Goal: Navigation & Orientation: Find specific page/section

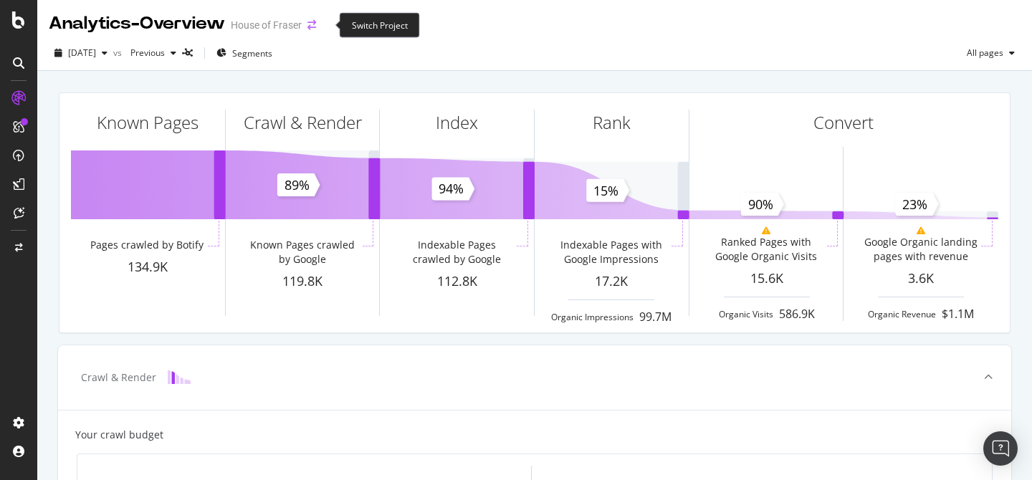
click at [316, 25] on icon "arrow-right-arrow-left" at bounding box center [312, 25] width 9 height 10
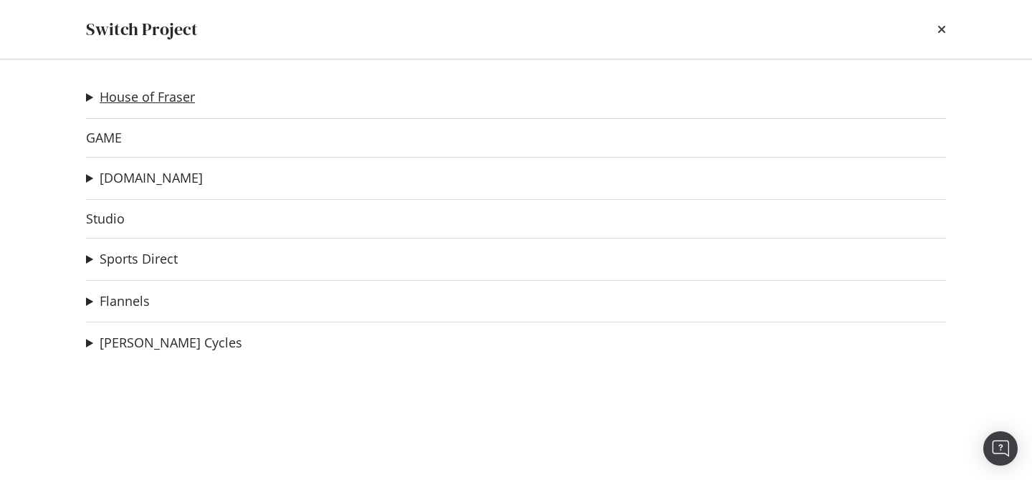
click at [133, 99] on link "House of Fraser" at bounding box center [147, 97] width 95 height 15
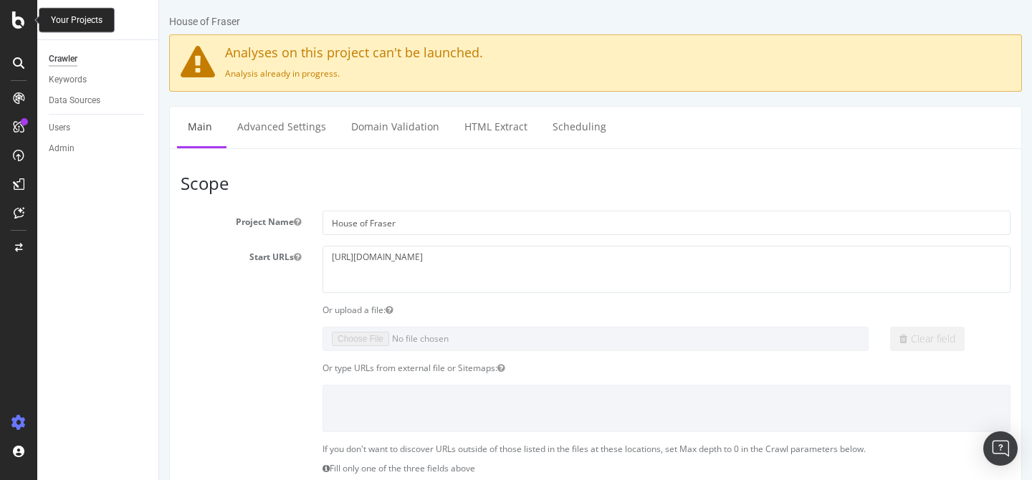
click at [24, 11] on icon at bounding box center [18, 19] width 13 height 17
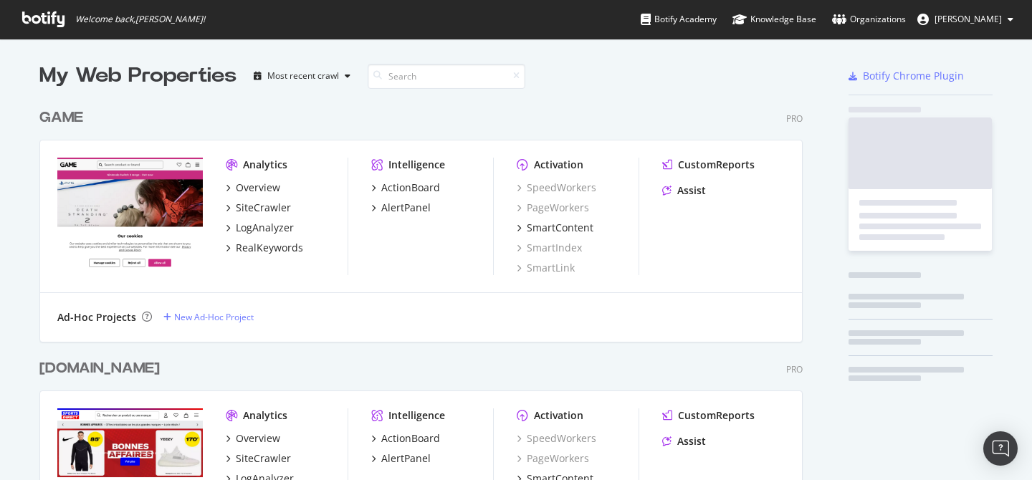
scroll to position [480, 1032]
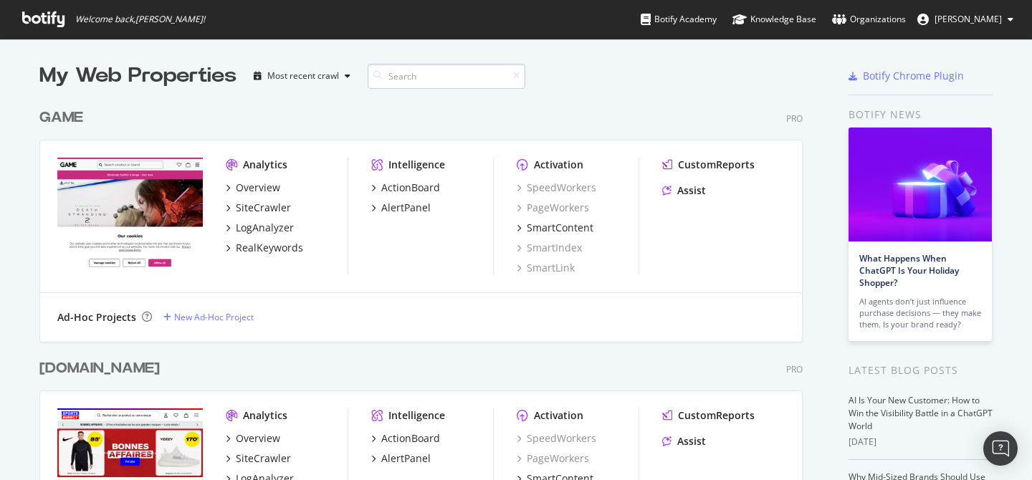
click at [417, 76] on input at bounding box center [447, 76] width 158 height 25
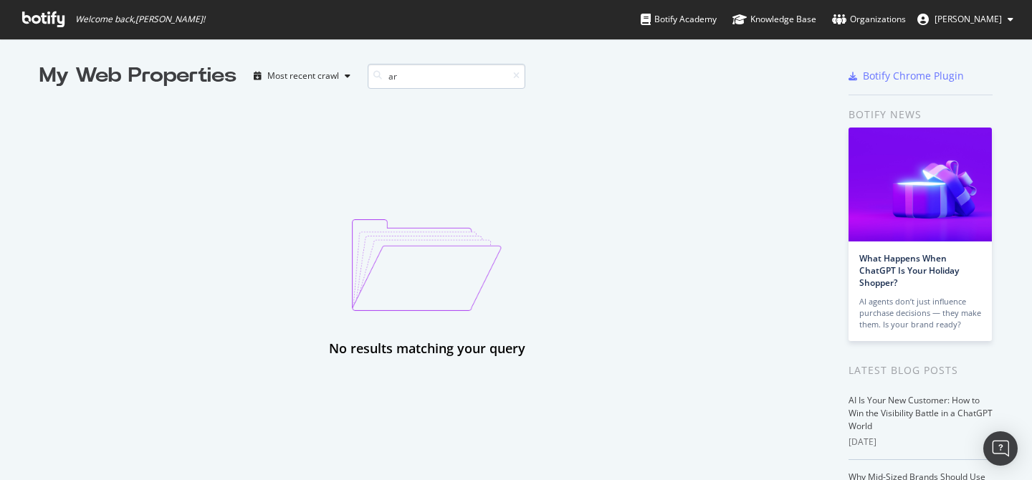
type input "a"
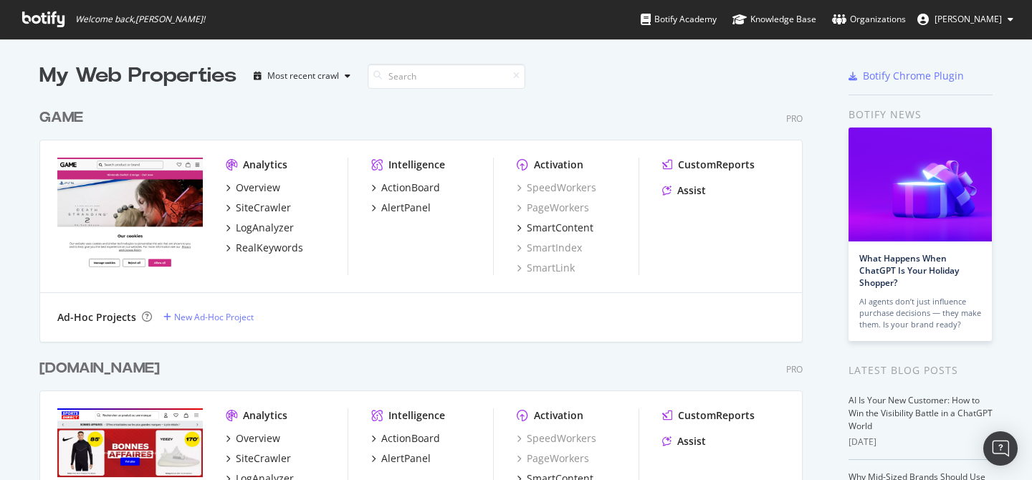
scroll to position [2161, 775]
